Goal: Task Accomplishment & Management: Complete application form

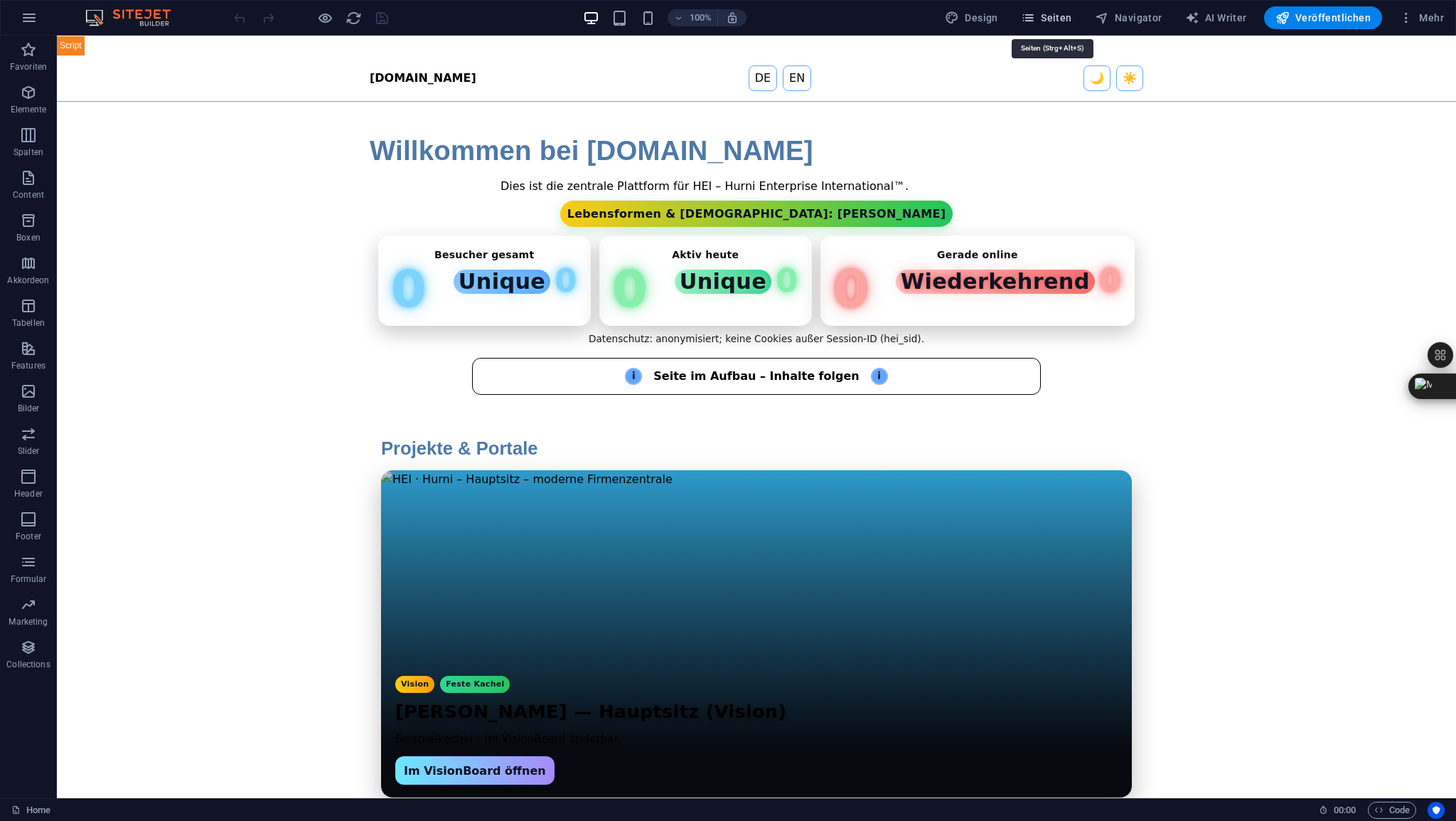
click at [1062, 15] on span "Seiten" at bounding box center [1047, 18] width 51 height 14
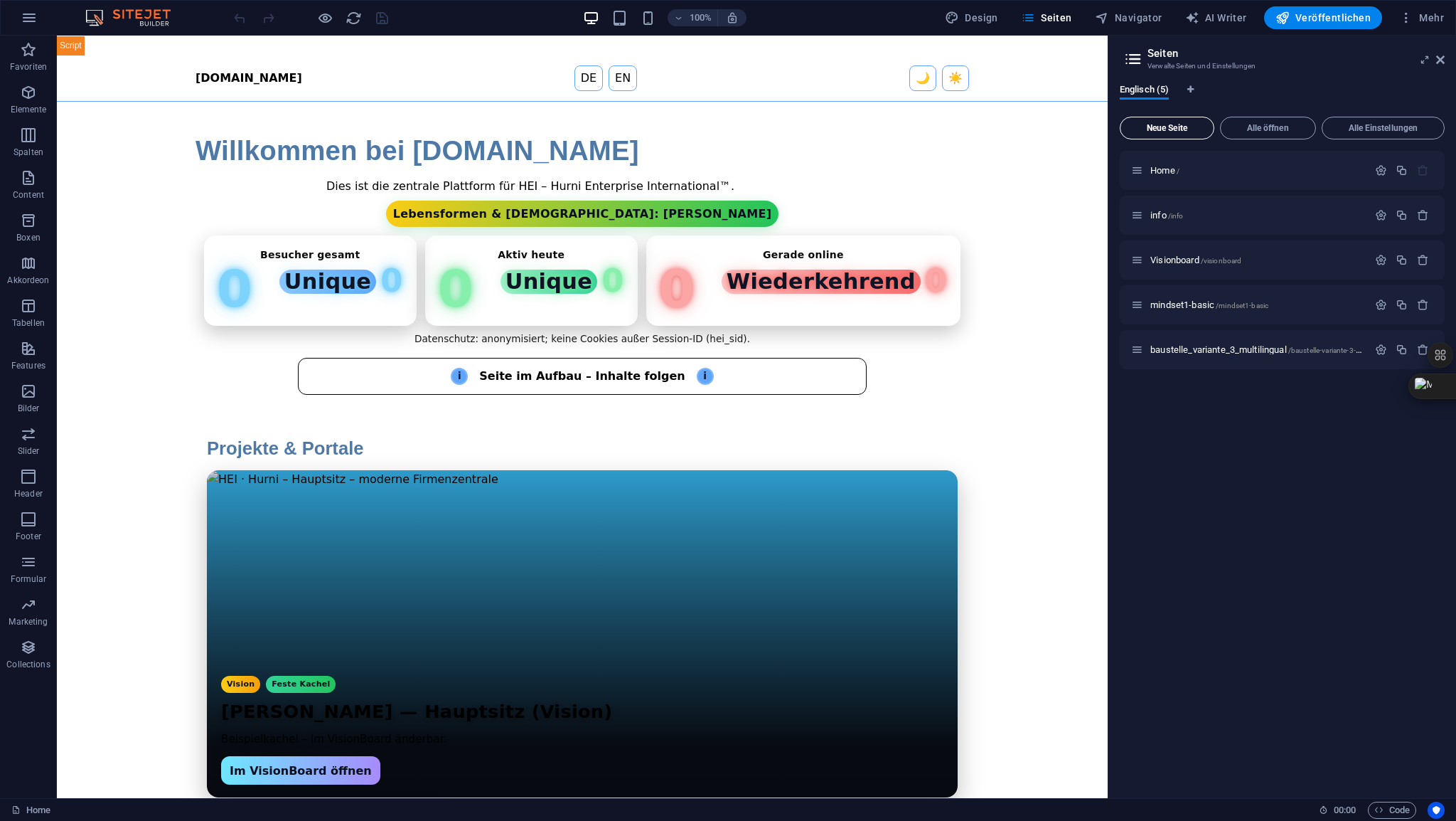
click at [1186, 130] on span "Neue Seite" at bounding box center [1167, 127] width 82 height 8
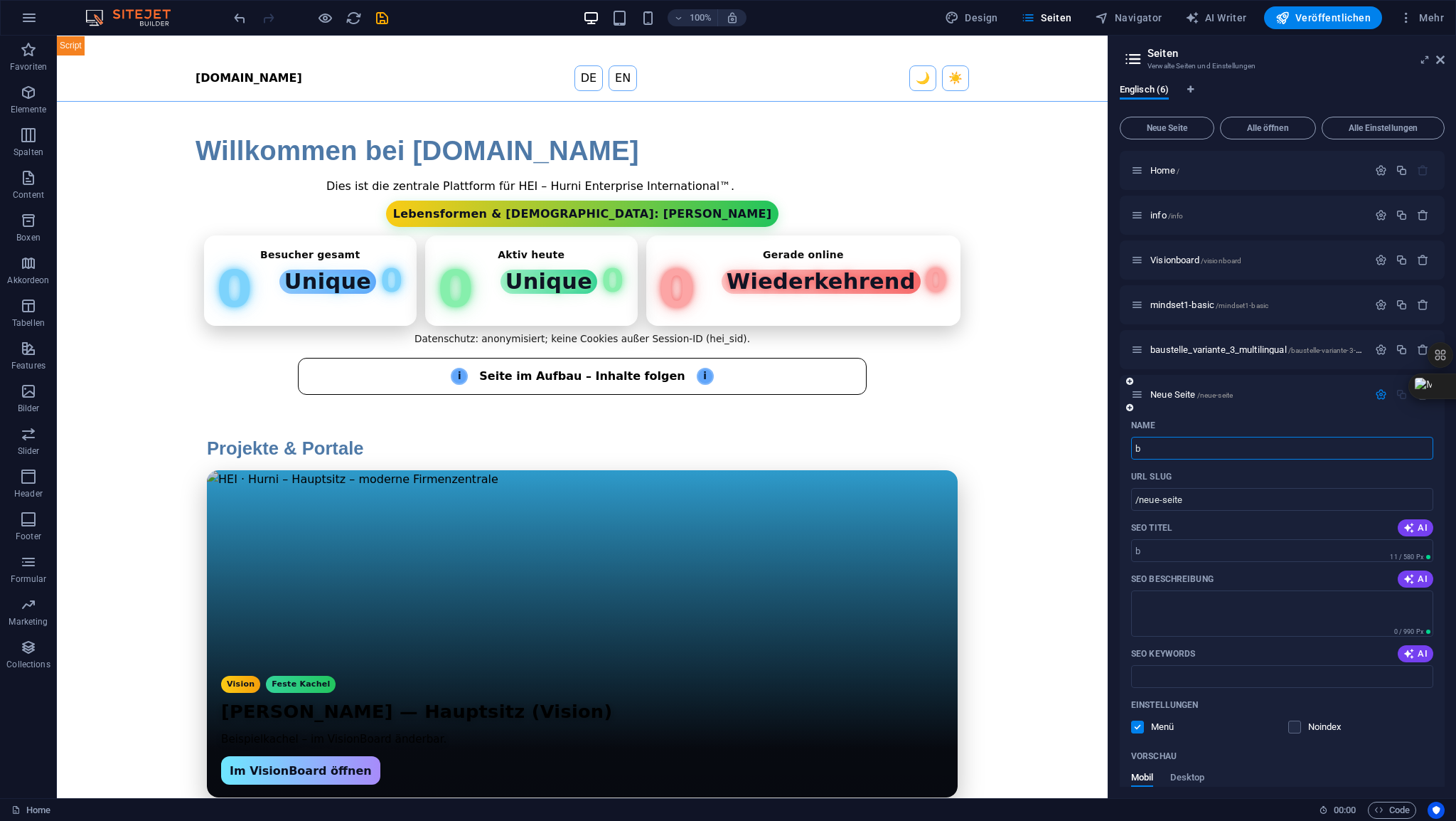
type input "be"
type input "/b"
type input "bes"
type input "/bes"
type input "besuc"
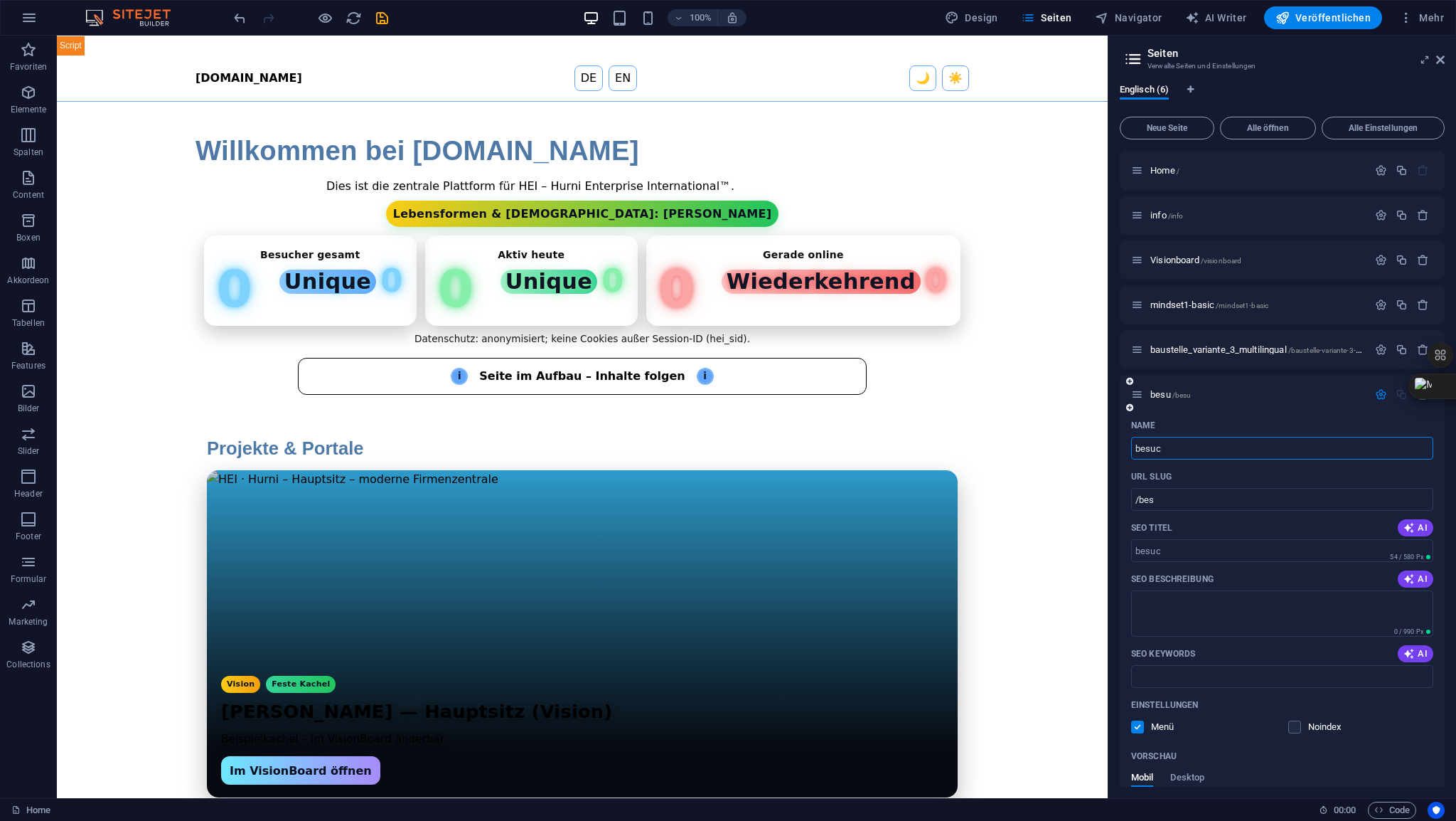
type input "/besu"
type input "besucher"
type input "/besuch"
type input "besucherst"
type input "/besuchers"
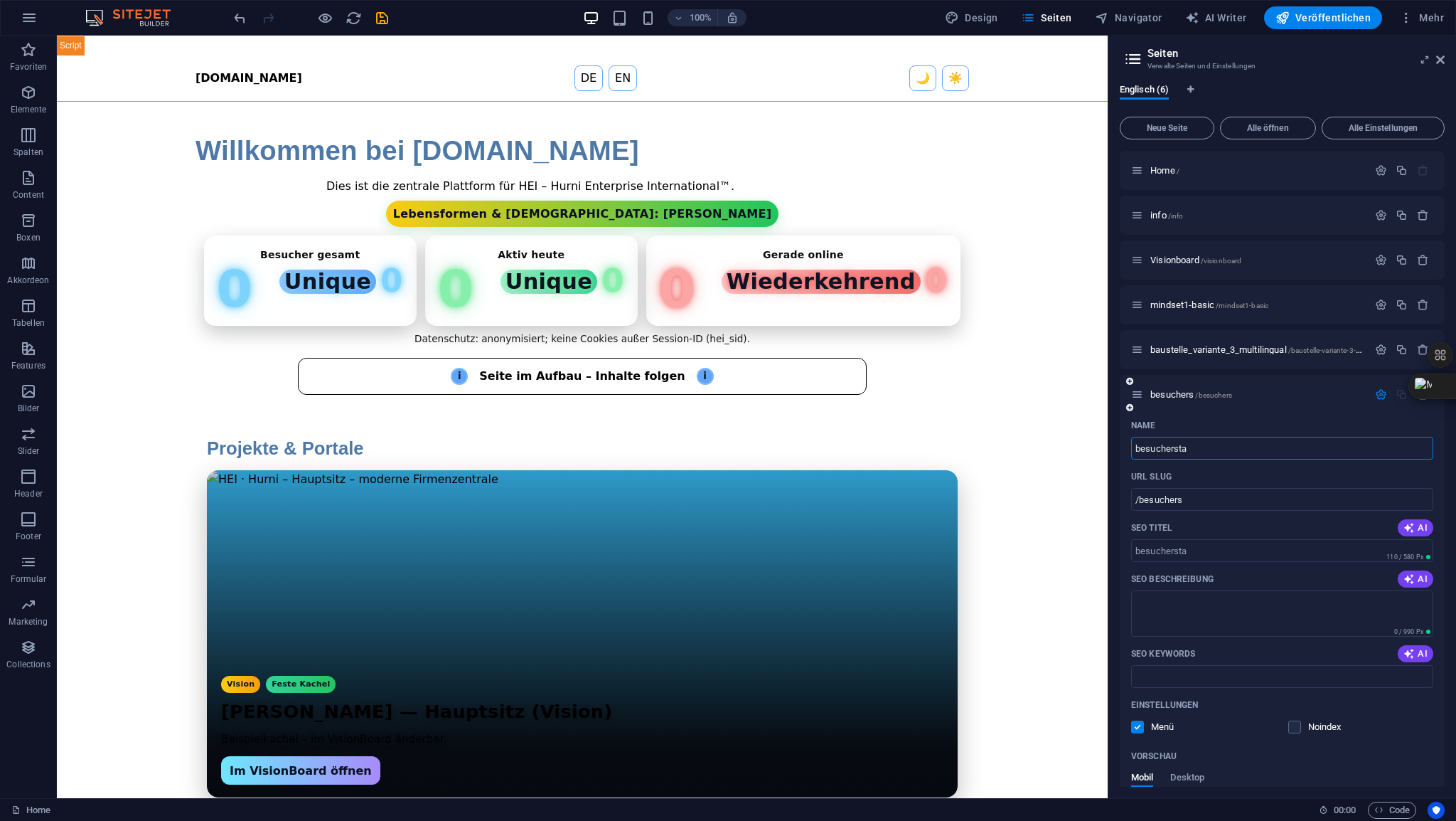
type input "besucherstat"
type input "/besuchersta"
type input "besucherstatis"
type input "/besucherstati"
type input "besucherstatisti"
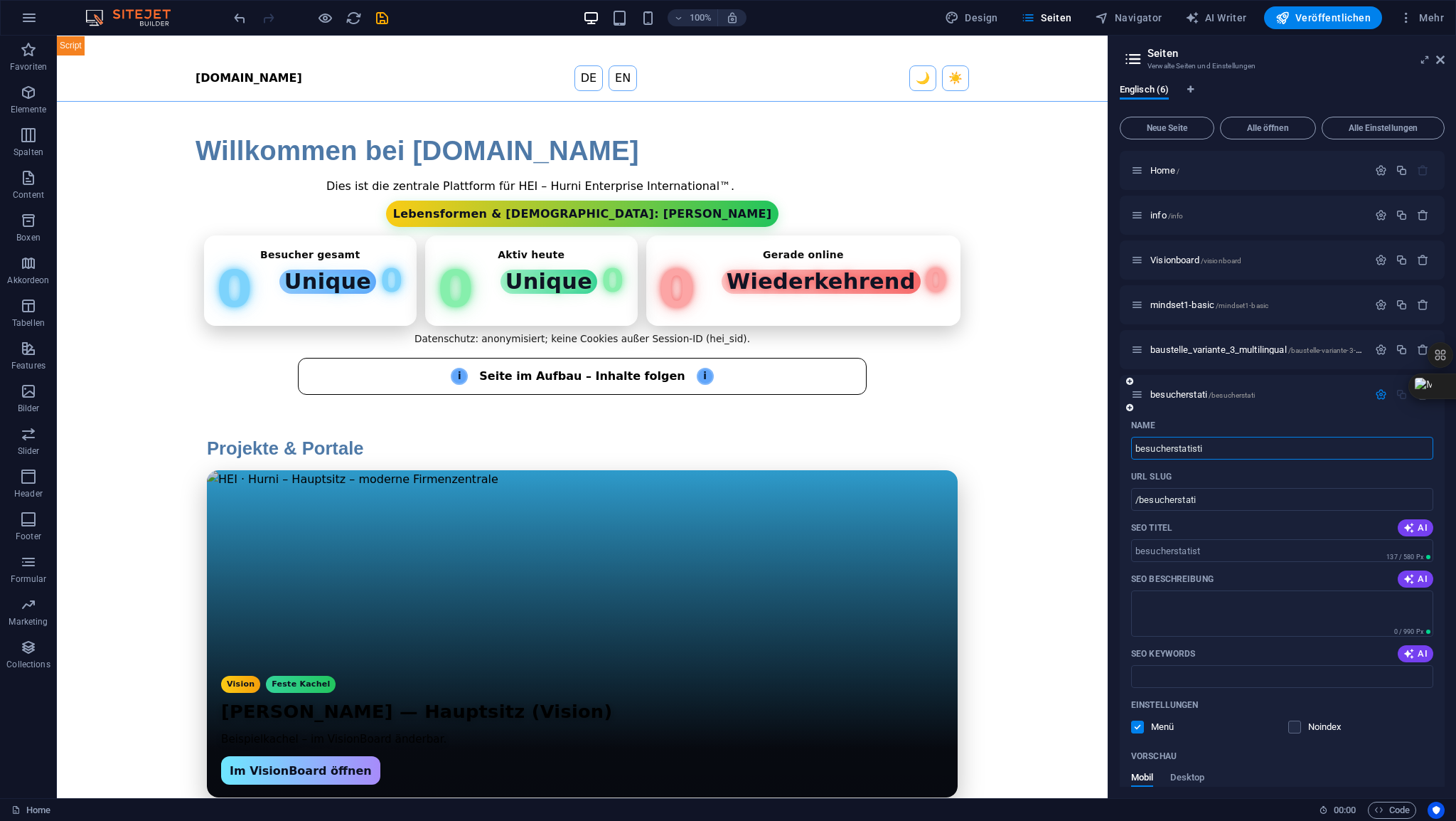
type input "/besucherstatist"
type input "besucherstatistik"
type input "/besucherstatisti"
type input "besucherstatistik"
type input "/besucherstatistik"
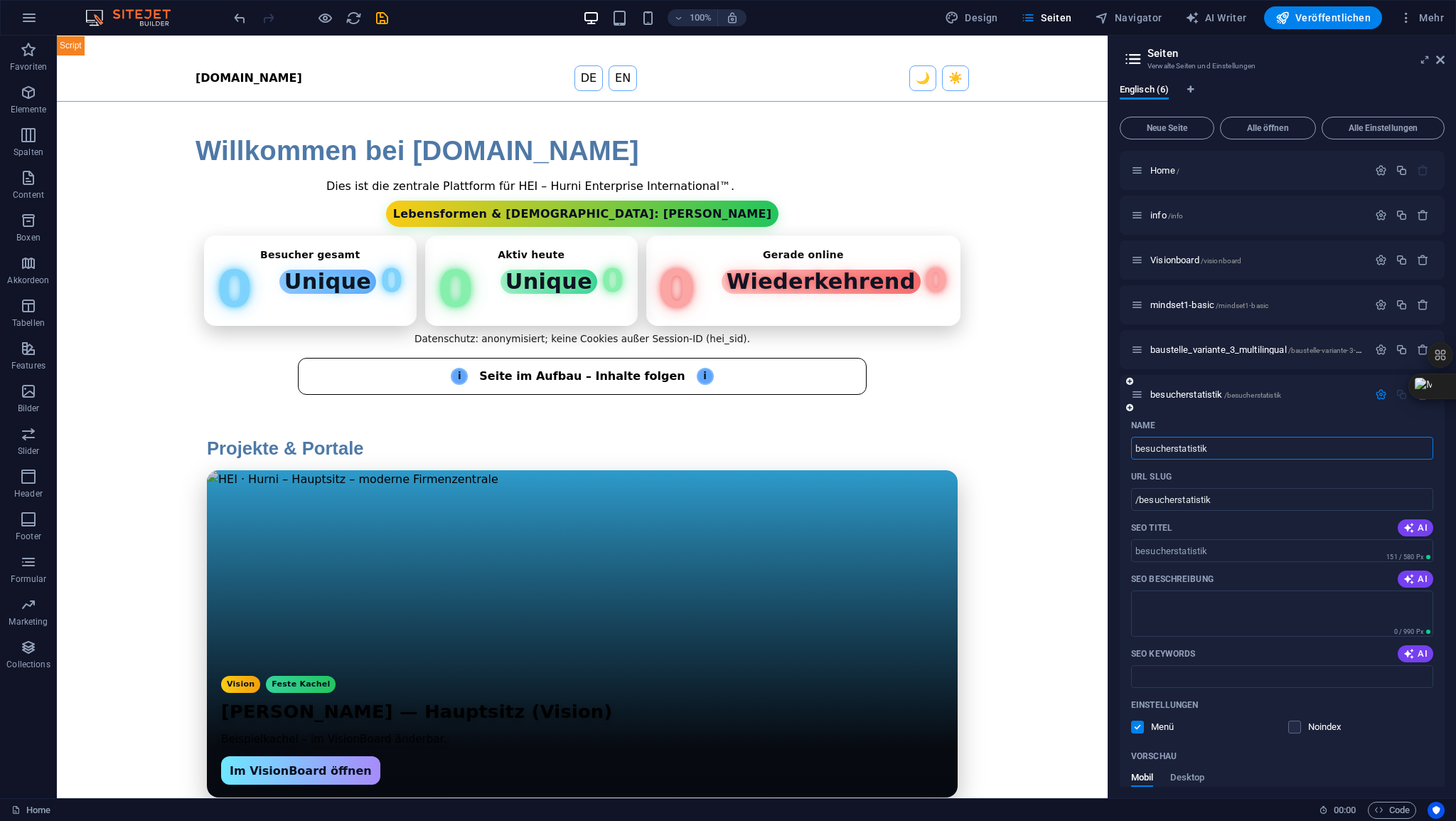
type input "besucherstatistik"
click at [1147, 427] on p "Name" at bounding box center [1143, 425] width 24 height 12
click at [1147, 437] on input "besucherstatistik" at bounding box center [1282, 447] width 302 height 23
click at [1144, 426] on p "Name" at bounding box center [1143, 425] width 24 height 12
click at [1144, 437] on input "besucherstatistik" at bounding box center [1282, 447] width 302 height 23
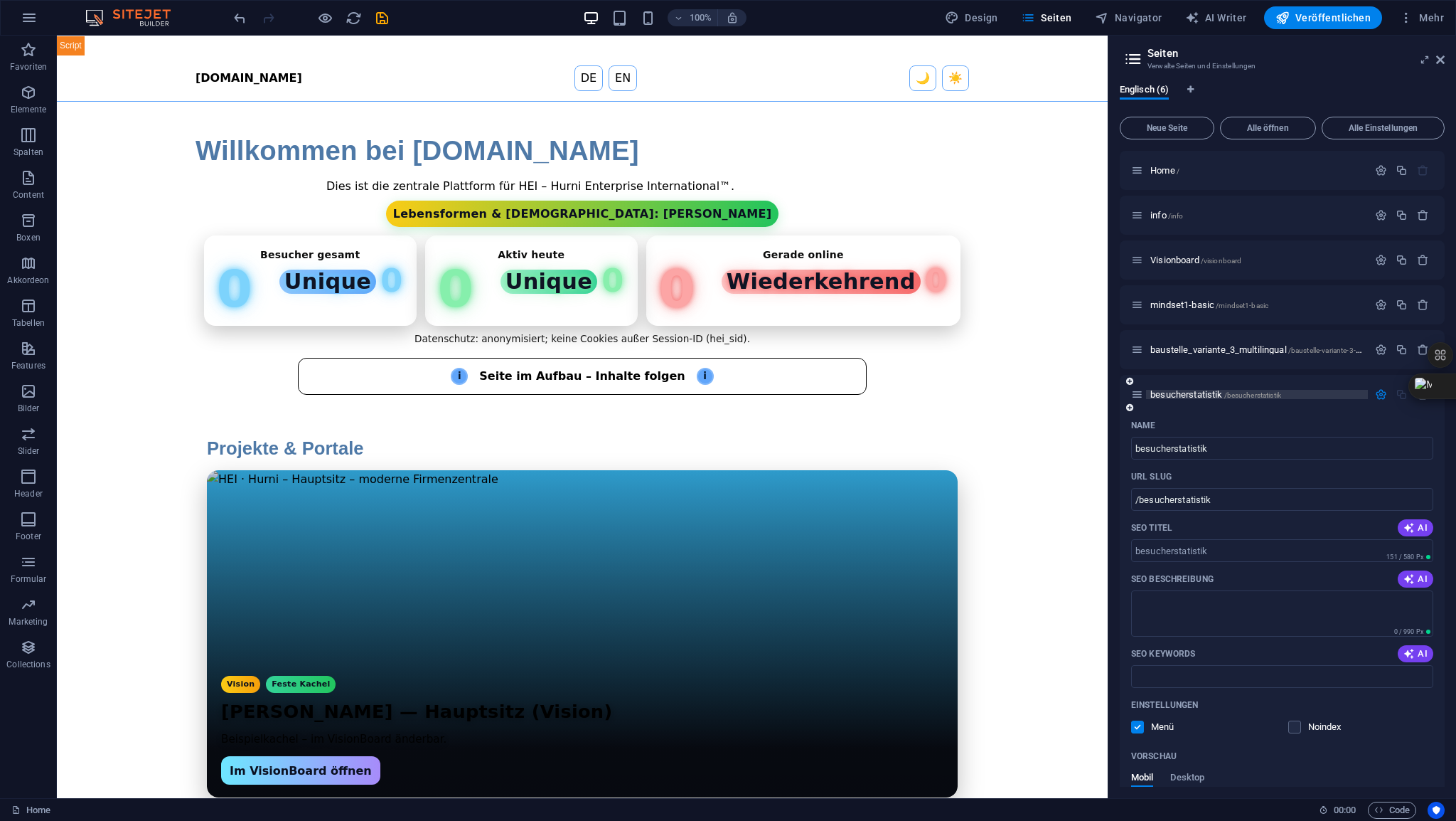
click at [1161, 392] on span "besucherstatistik /besucherstatistik" at bounding box center [1216, 394] width 130 height 11
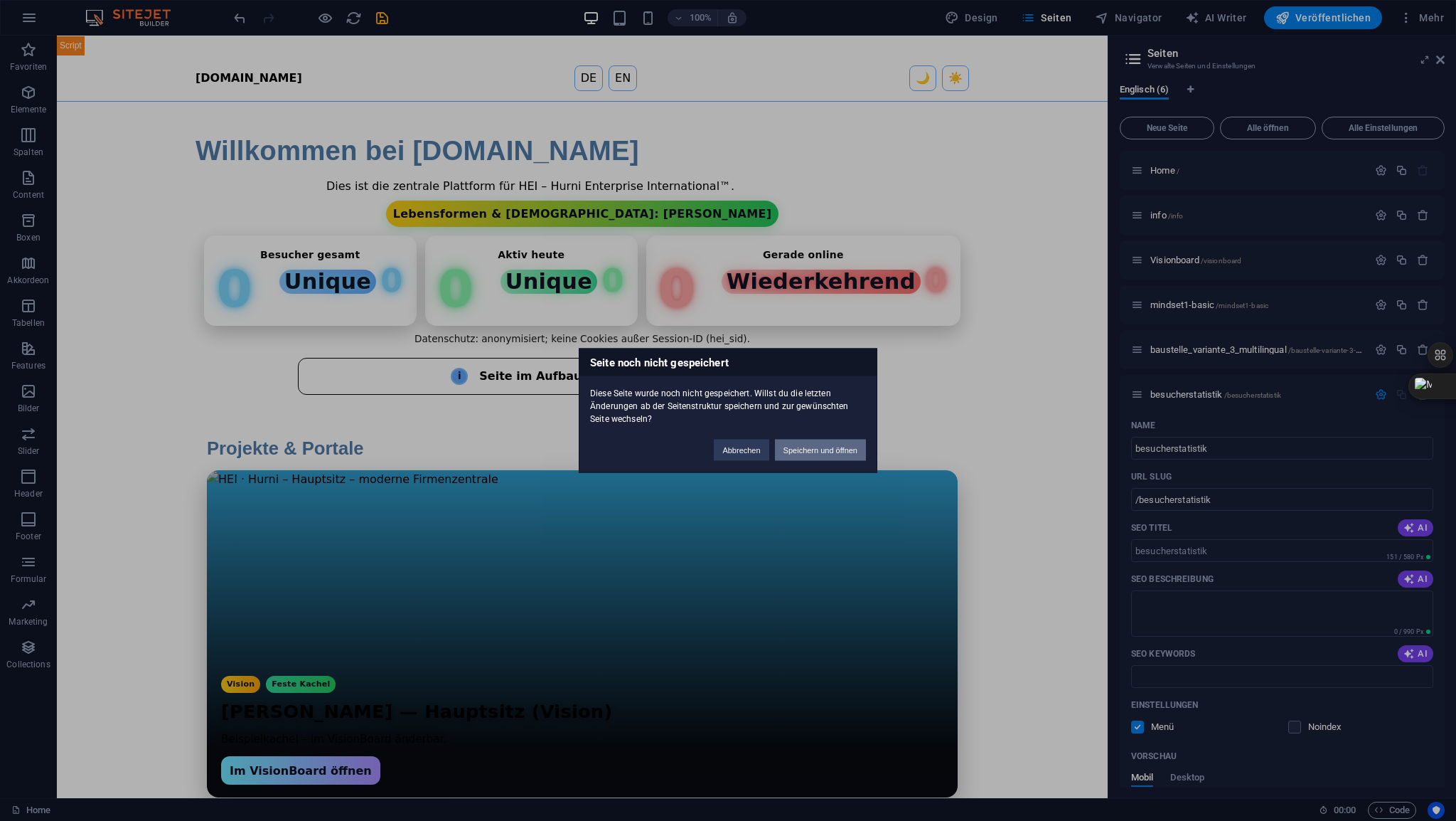
click at [835, 449] on button "Speichern und öffnen" at bounding box center [820, 450] width 91 height 22
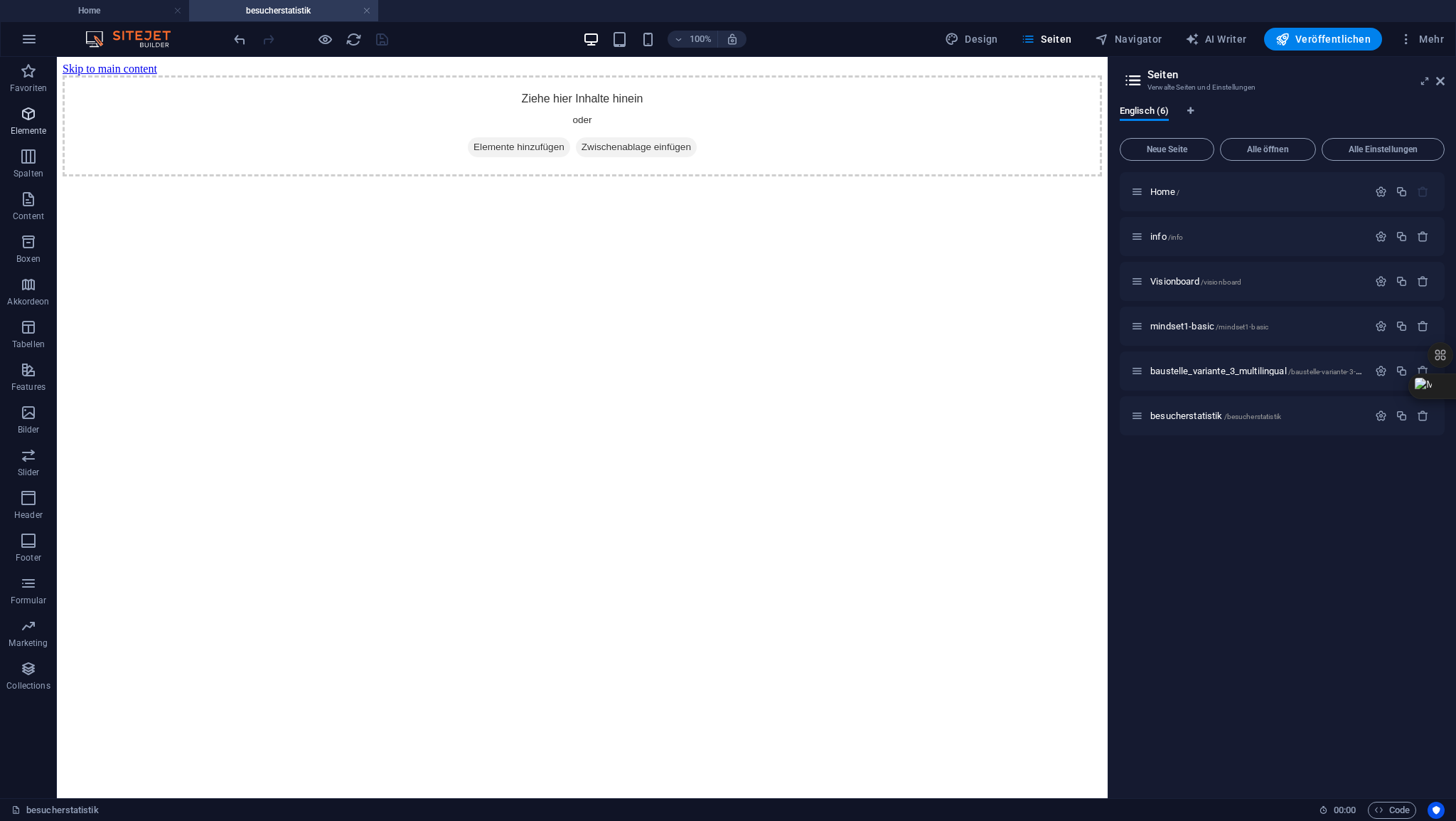
click at [37, 117] on span "Elemente" at bounding box center [28, 122] width 57 height 34
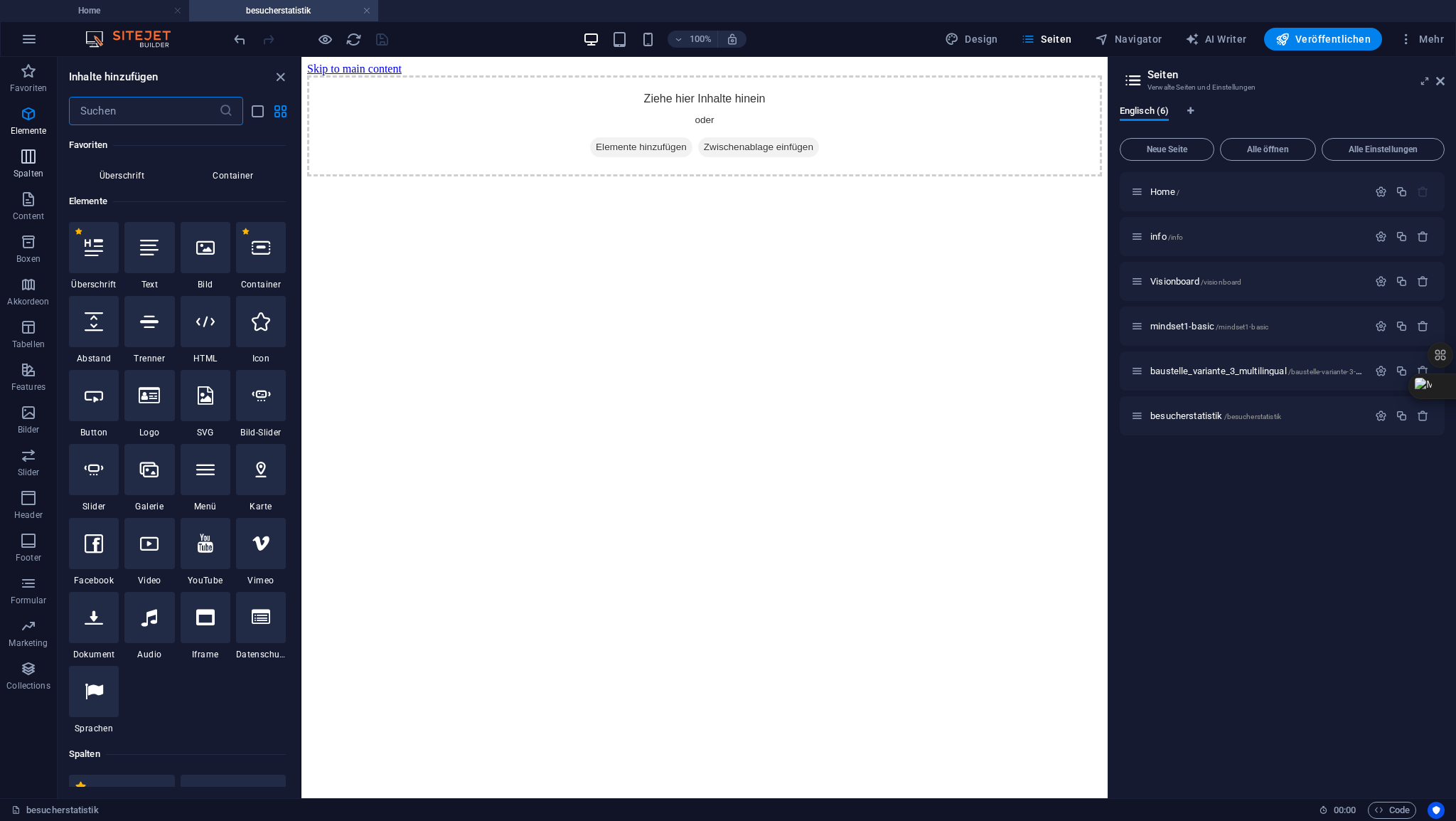
scroll to position [151, 0]
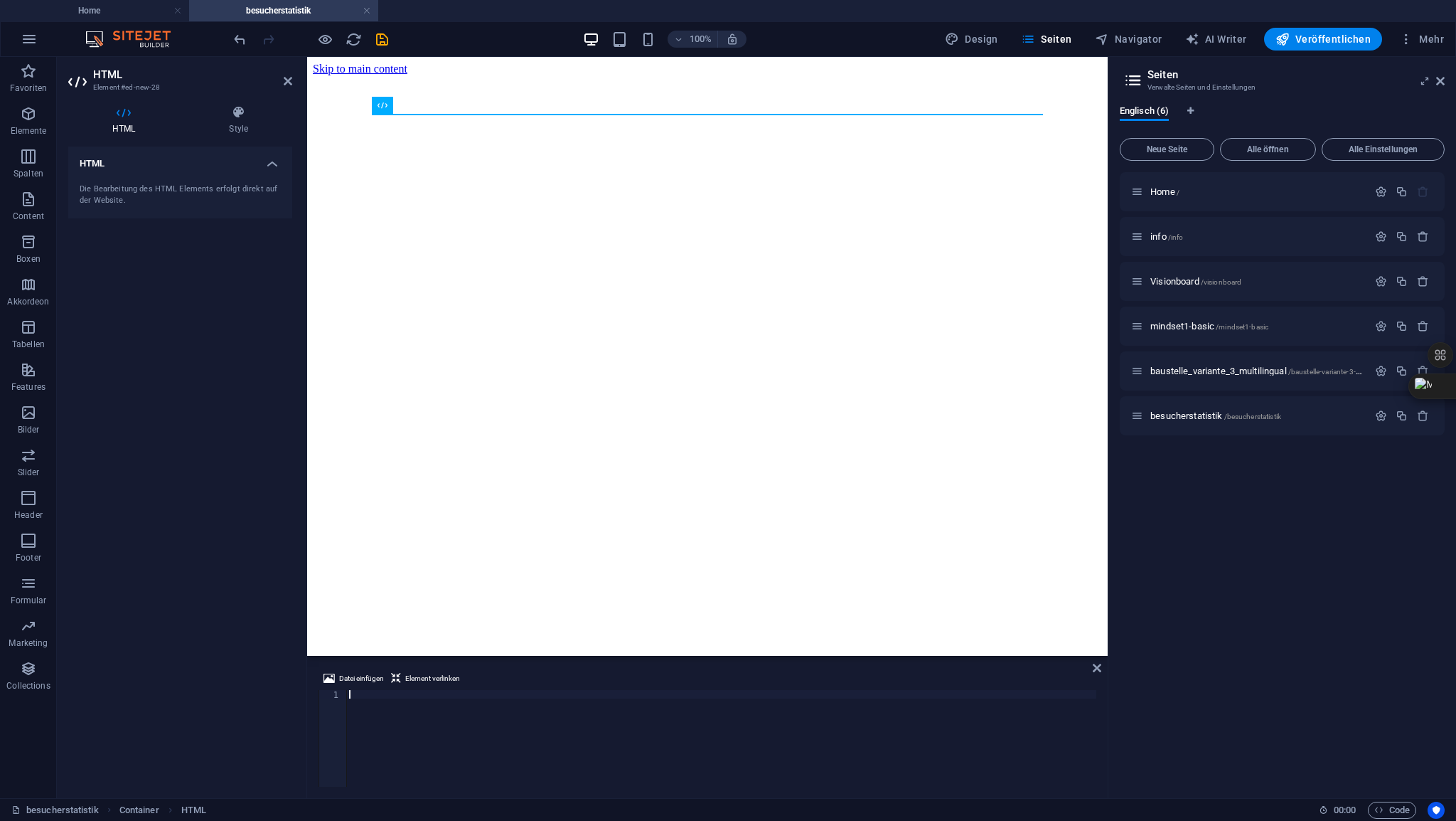
click at [373, 690] on div at bounding box center [722, 746] width 750 height 113
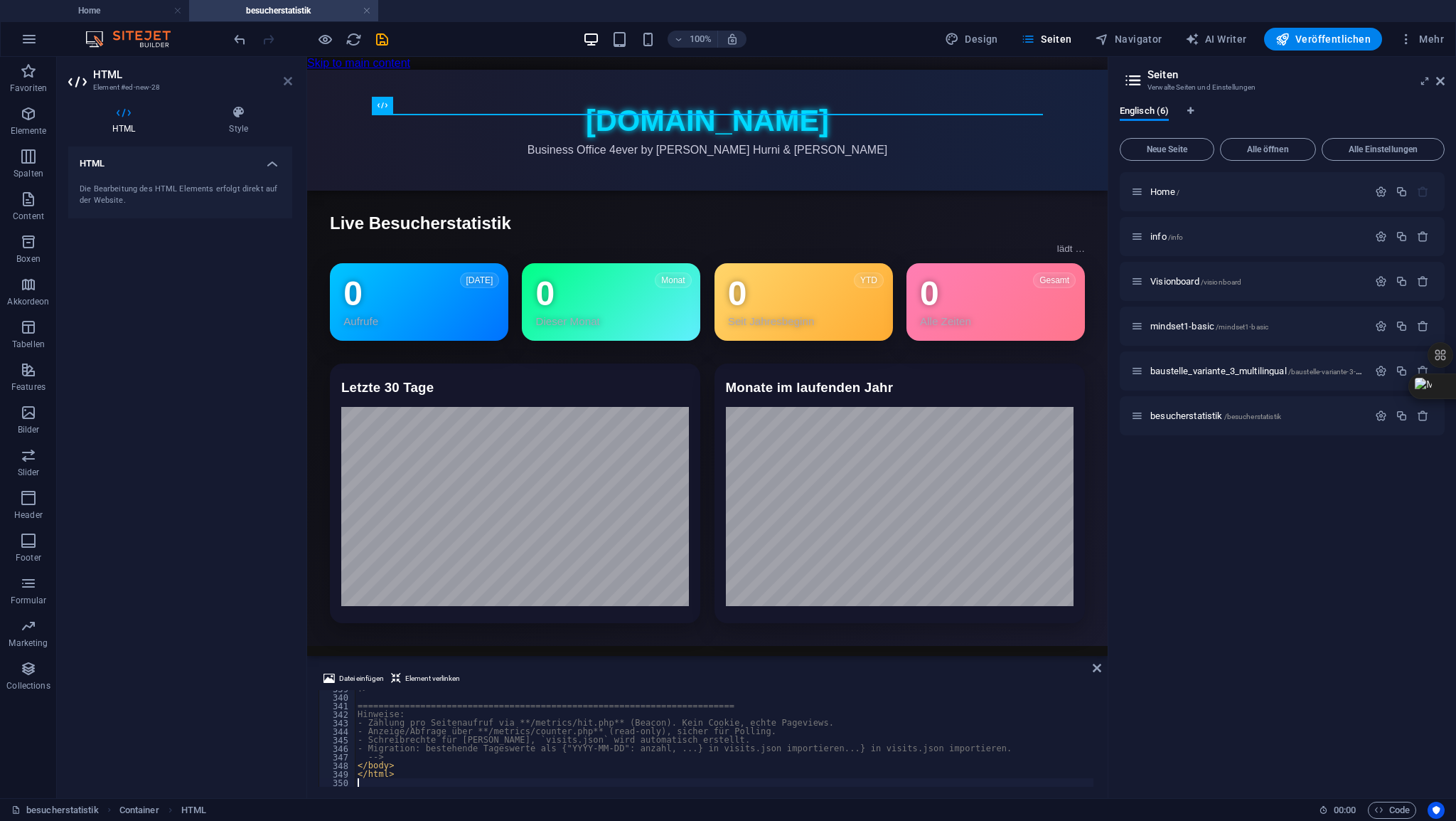
click at [290, 77] on icon at bounding box center [287, 81] width 8 height 12
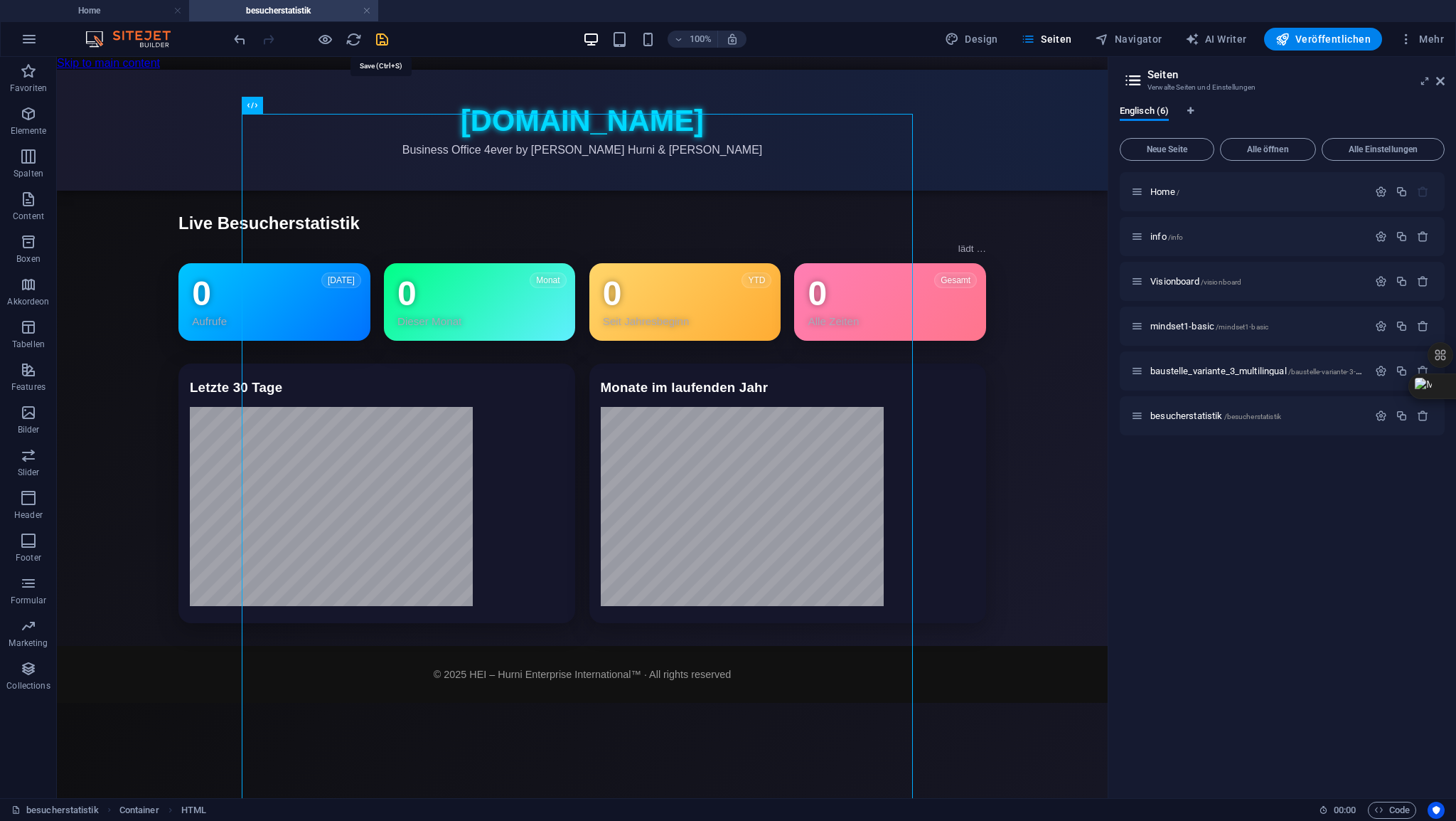
click at [382, 41] on icon "save" at bounding box center [382, 40] width 16 height 16
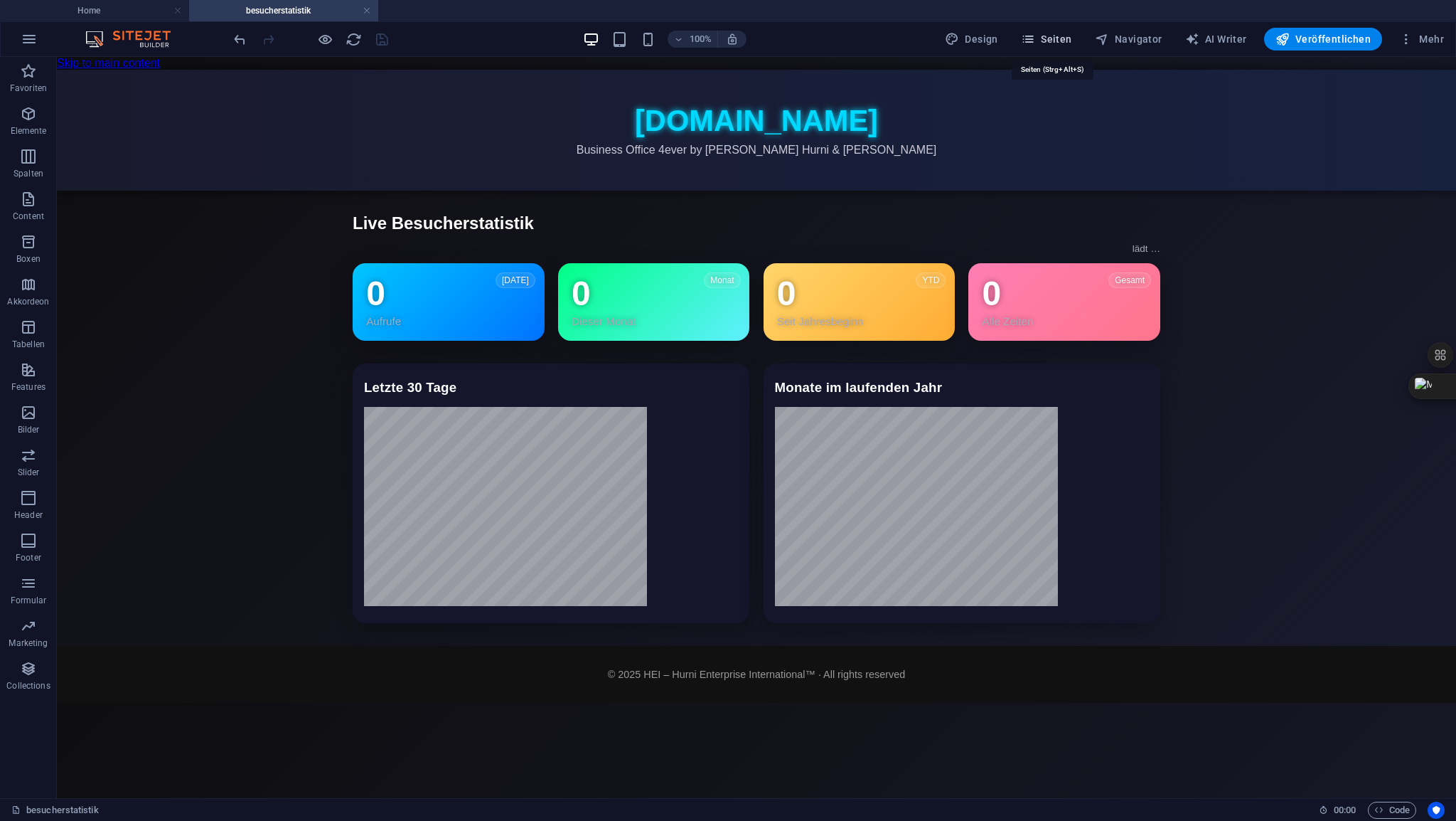
click at [1067, 46] on span "Seiten" at bounding box center [1047, 40] width 51 height 14
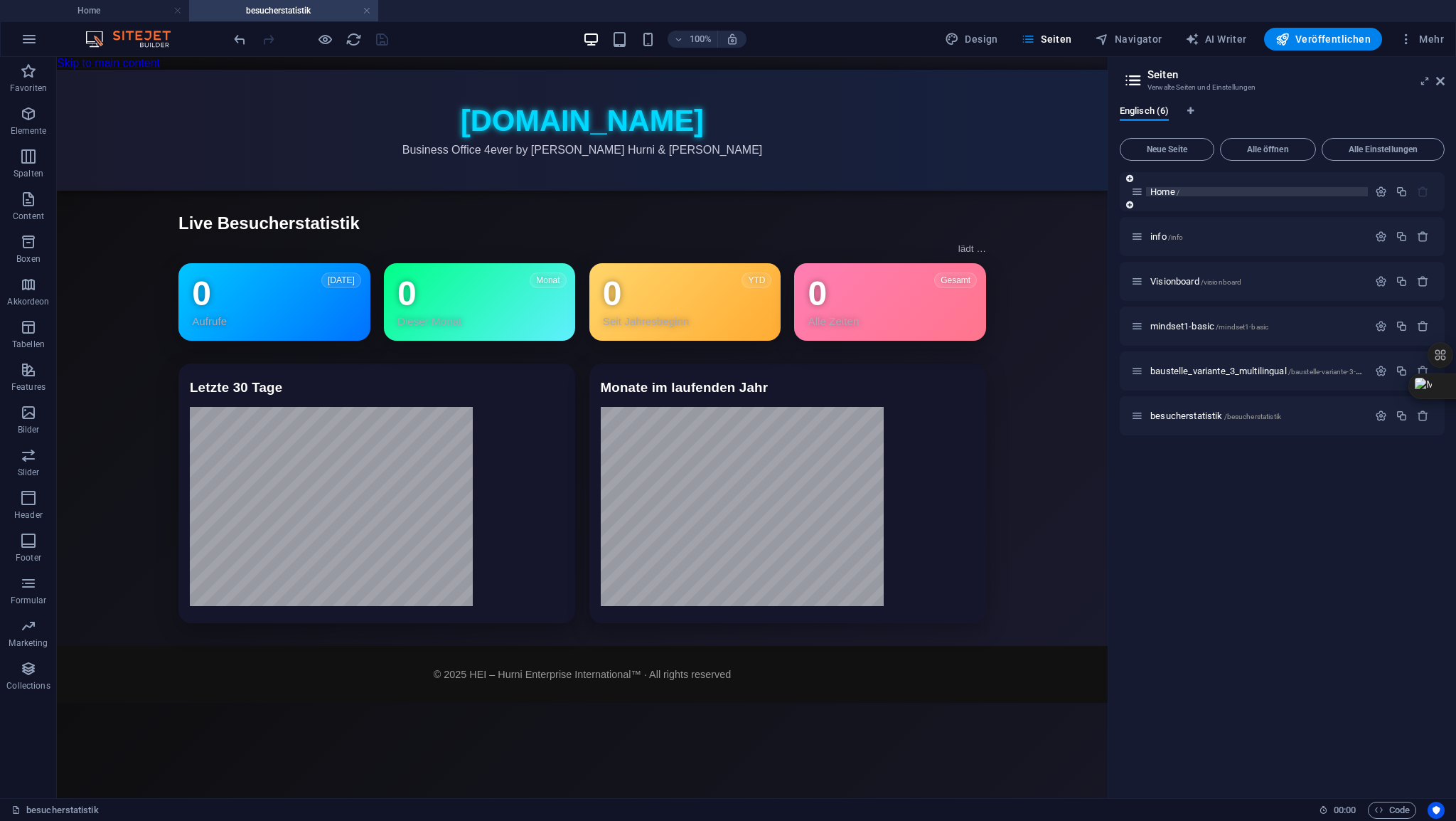
click at [1157, 192] on span "Home /" at bounding box center [1165, 192] width 29 height 11
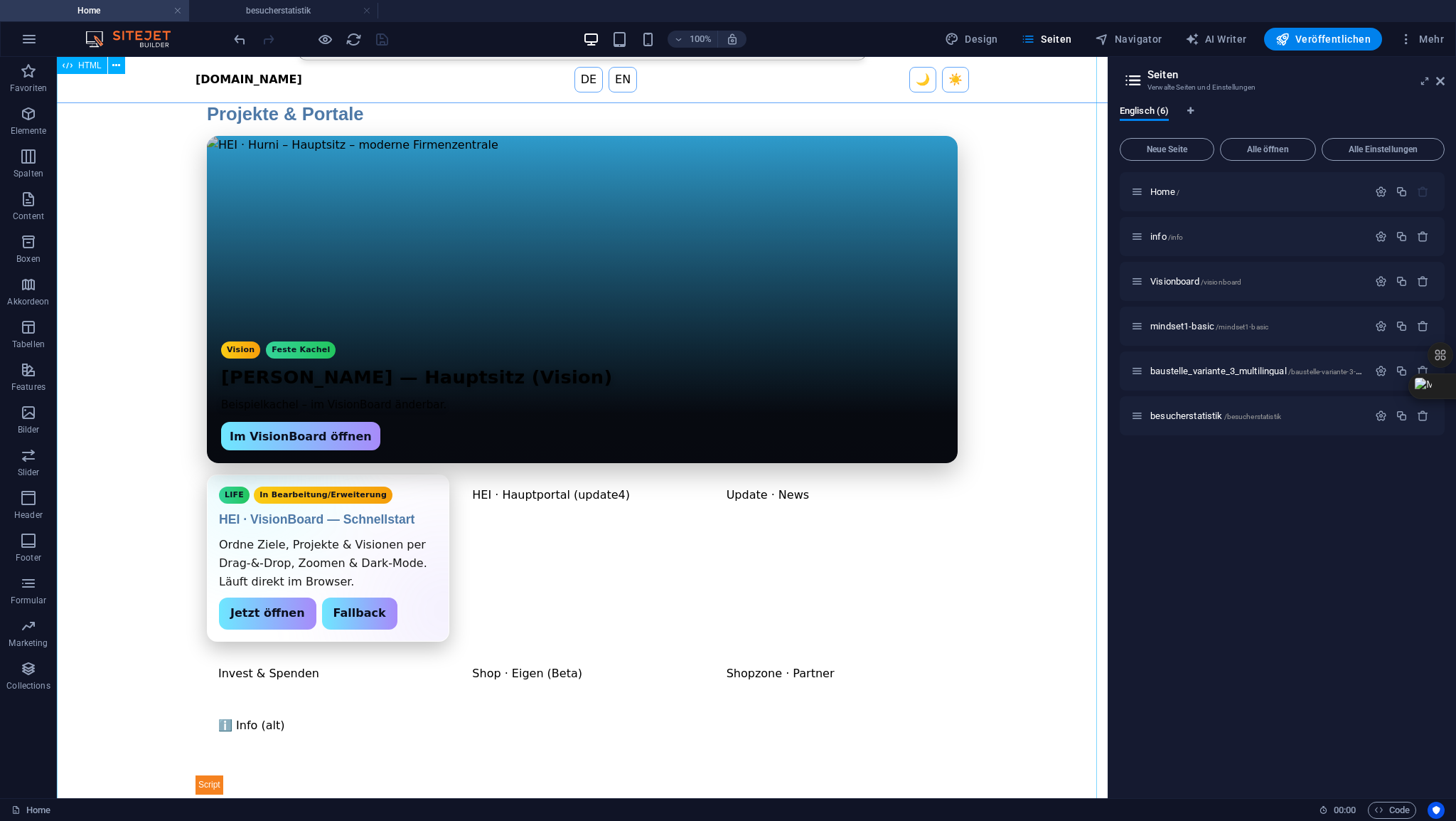
scroll to position [382, 0]
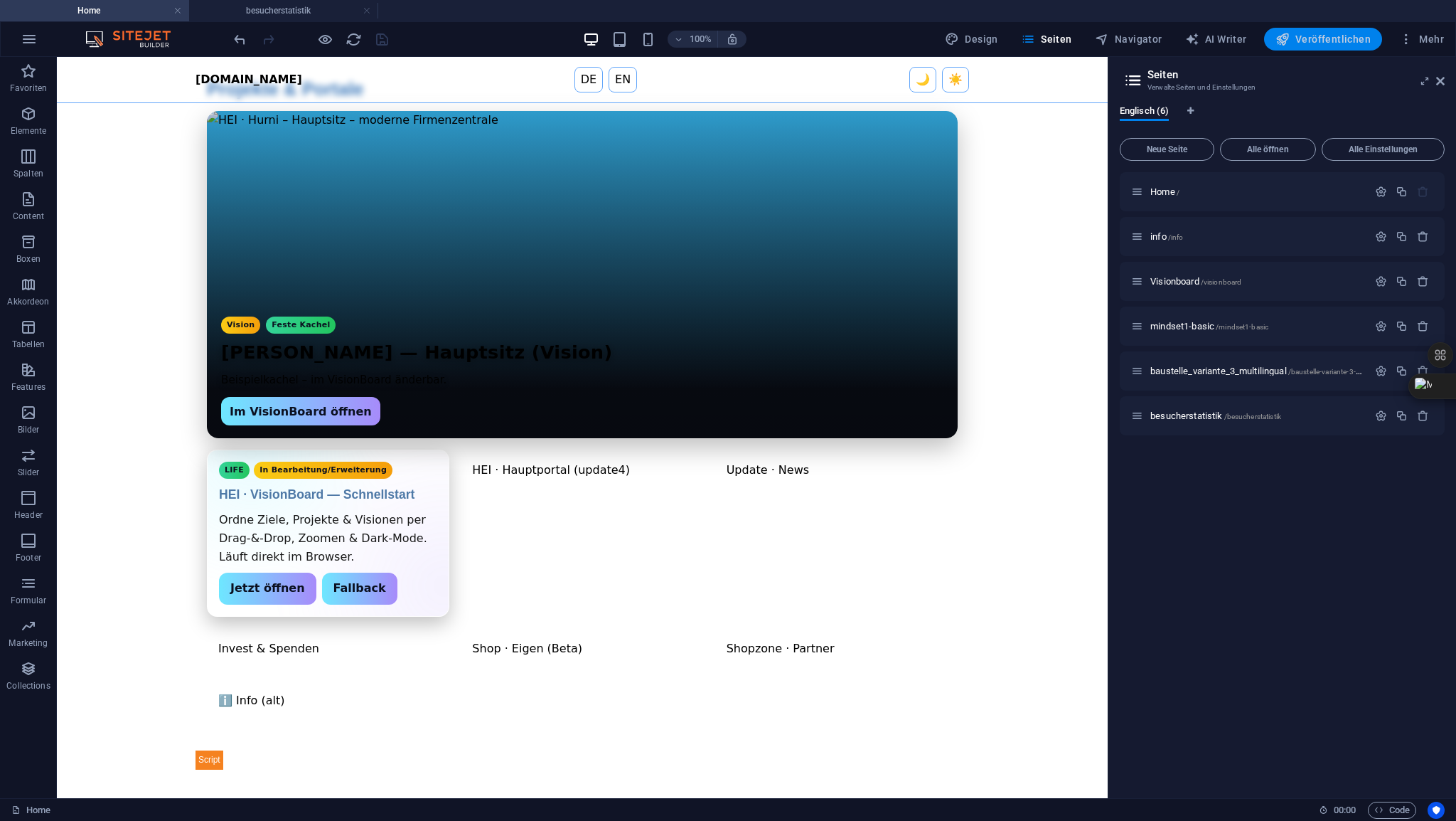
click at [1328, 41] on span "Veröffentlichen" at bounding box center [1324, 40] width 95 height 14
